Goal: Information Seeking & Learning: Compare options

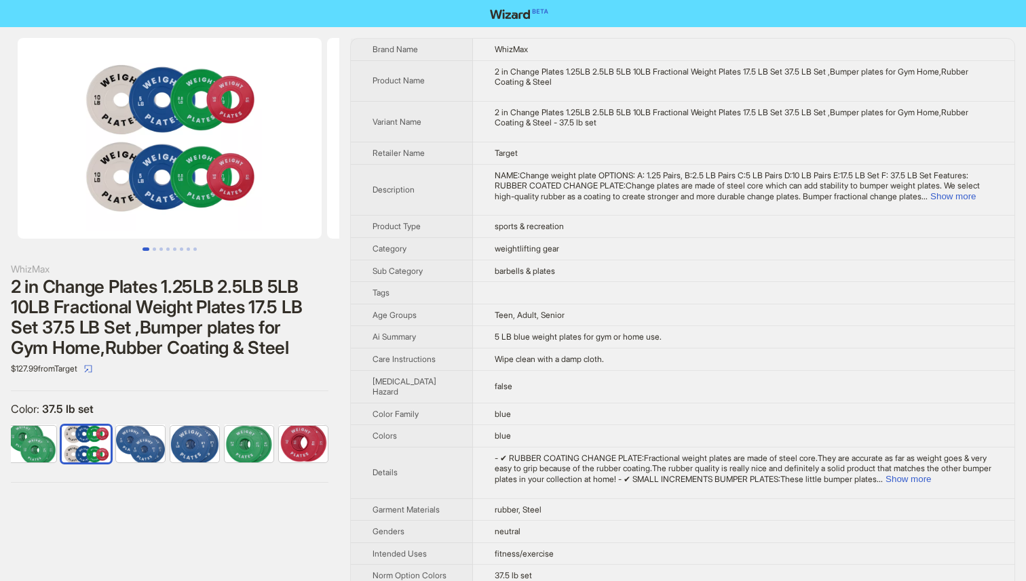
scroll to position [0, 117]
